Goal: Task Accomplishment & Management: Manage account settings

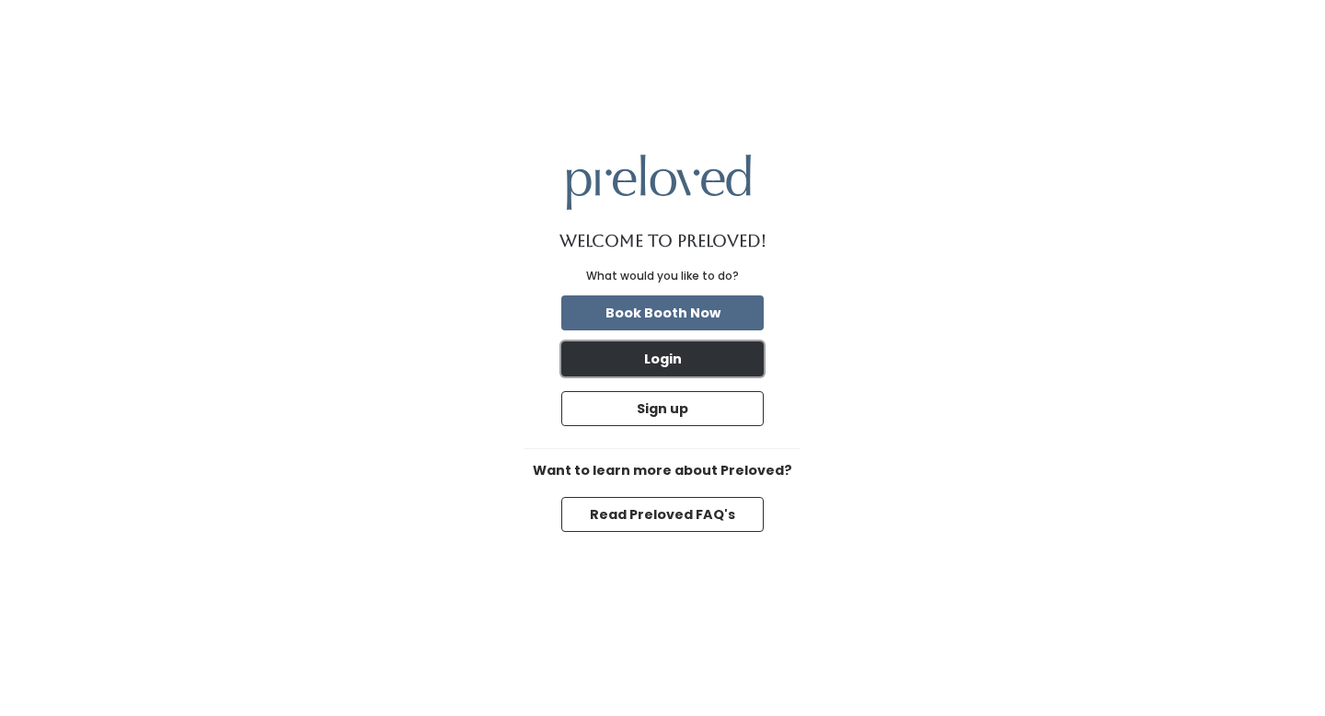
click at [677, 356] on button "Login" at bounding box center [662, 358] width 203 height 35
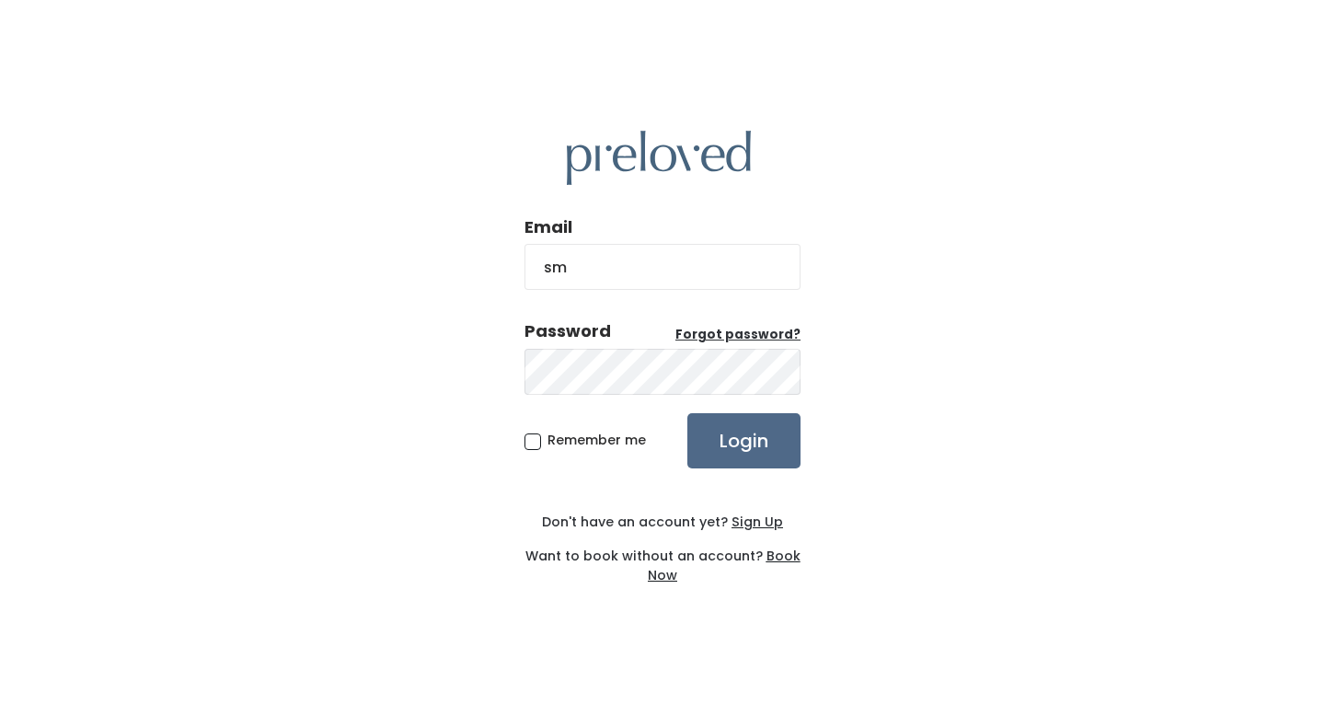
type input "smfrailey@icloud.com"
click at [745, 447] on input "Login" at bounding box center [744, 440] width 113 height 55
click at [771, 447] on input "Login" at bounding box center [744, 440] width 113 height 55
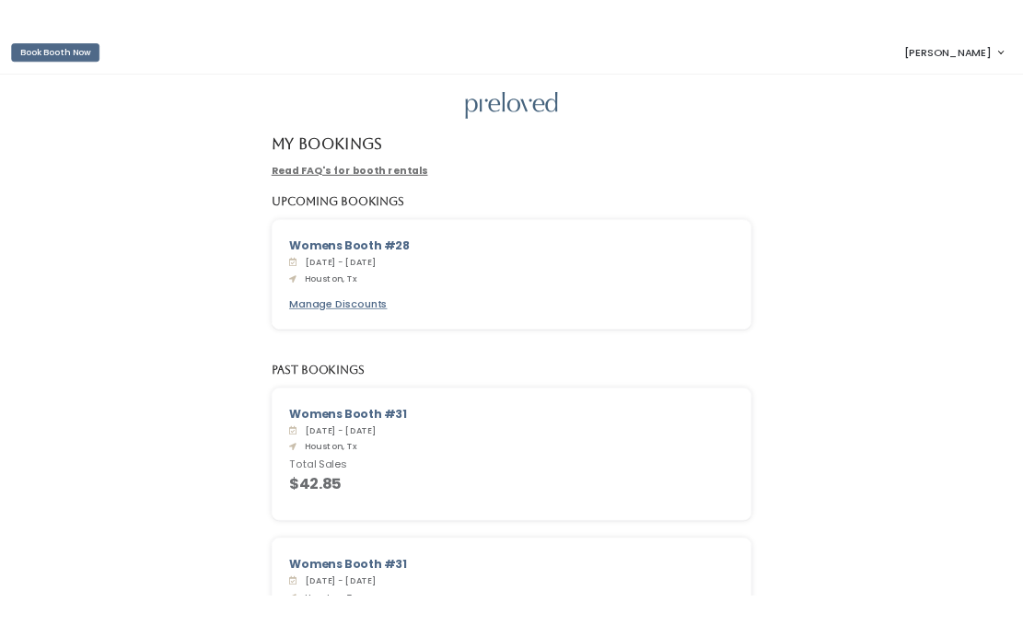
scroll to position [17, 0]
